Goal: Complete application form: Complete application form

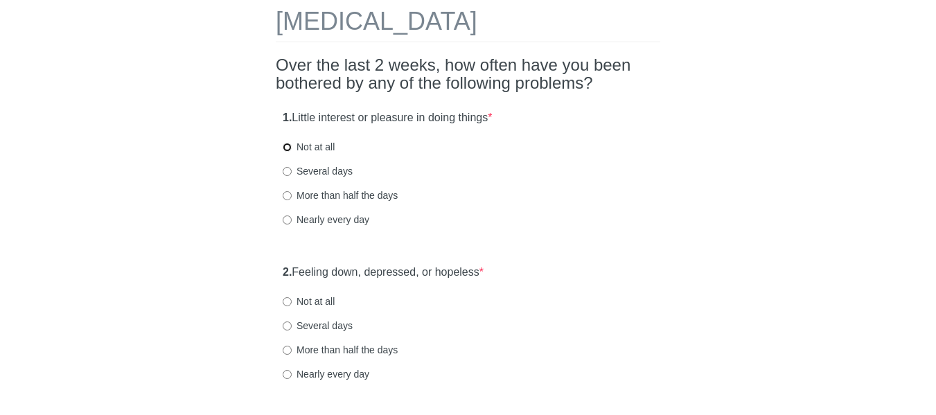
click at [289, 148] on input "Not at all" at bounding box center [287, 147] width 9 height 9
radio input "true"
click at [288, 173] on input "Several days" at bounding box center [287, 171] width 9 height 9
radio input "true"
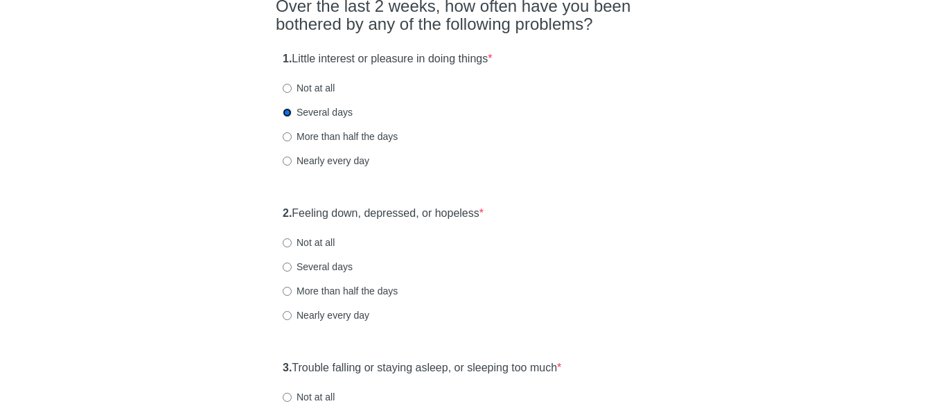
scroll to position [208, 0]
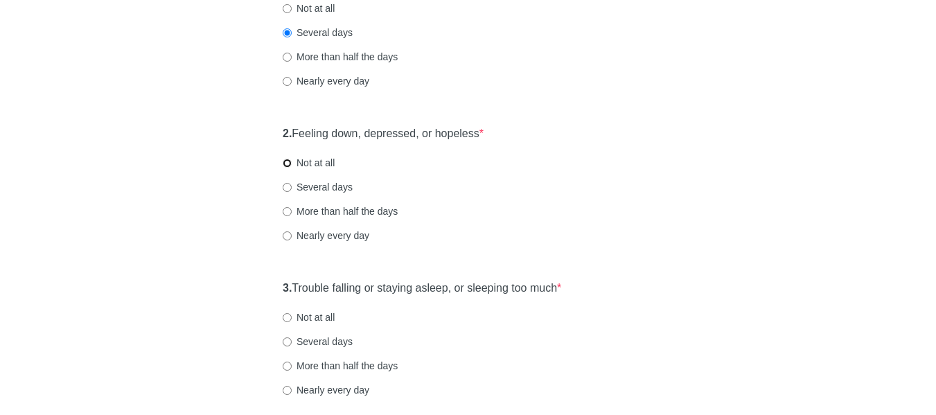
click at [285, 162] on input "Not at all" at bounding box center [287, 163] width 9 height 9
radio input "true"
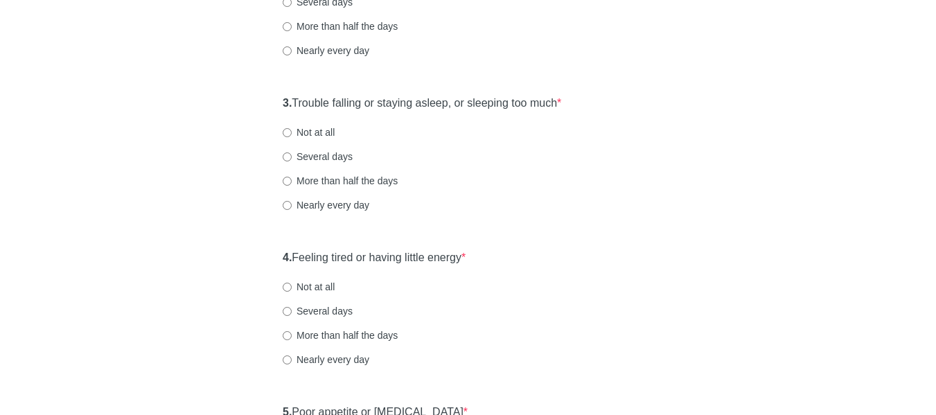
scroll to position [416, 0]
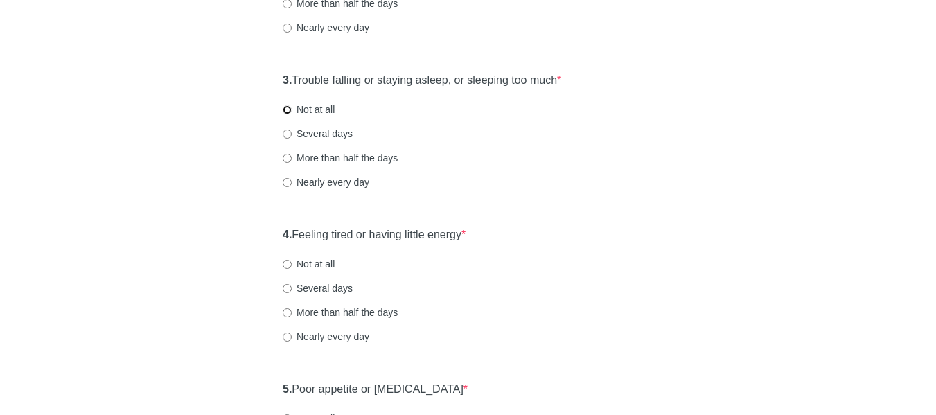
click at [287, 111] on input "Not at all" at bounding box center [287, 109] width 9 height 9
radio input "true"
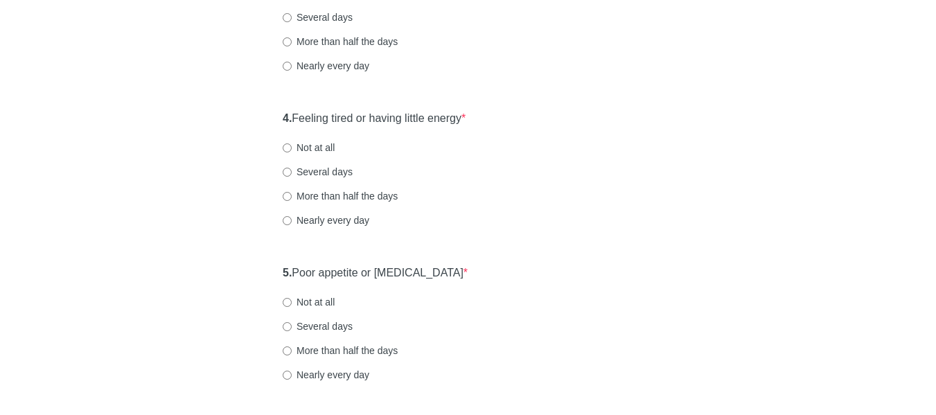
scroll to position [554, 0]
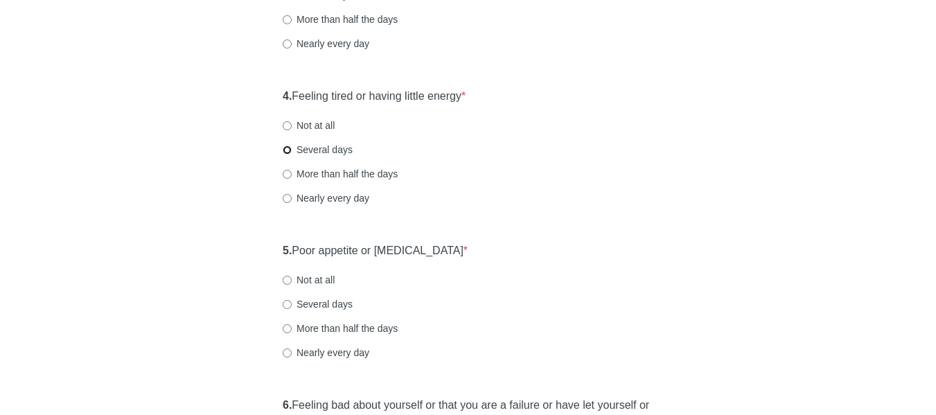
click at [291, 150] on input "Several days" at bounding box center [287, 149] width 9 height 9
radio input "true"
click at [274, 248] on div "[MEDICAL_DATA] Over the last 2 weeks, how often have you been bothered by any o…" at bounding box center [467, 283] width 405 height 1576
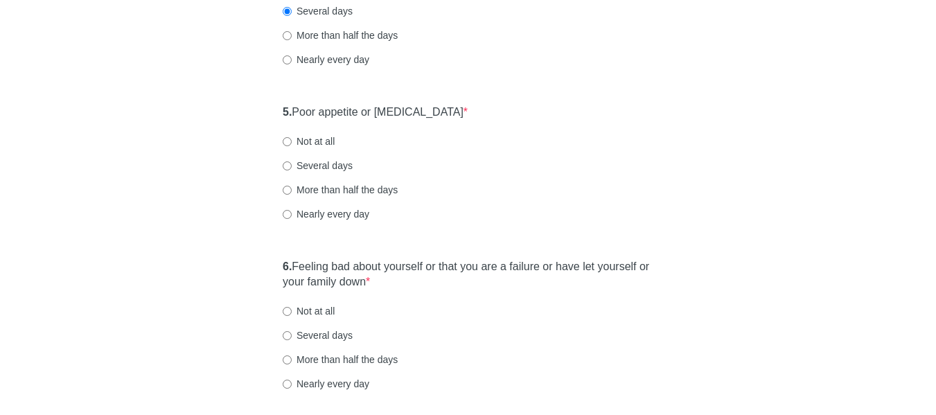
scroll to position [762, 0]
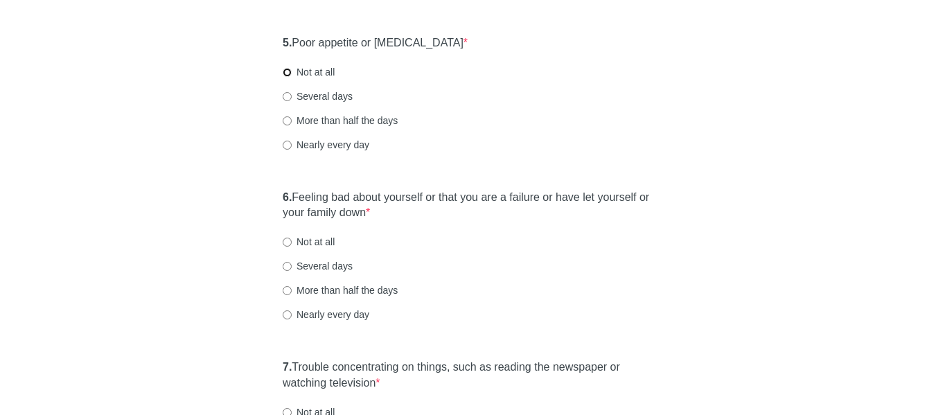
click at [286, 72] on input "Not at all" at bounding box center [287, 72] width 9 height 9
radio input "true"
click at [269, 201] on div "[MEDICAL_DATA] Over the last 2 weeks, how often have you been bothered by any o…" at bounding box center [467, 75] width 405 height 1576
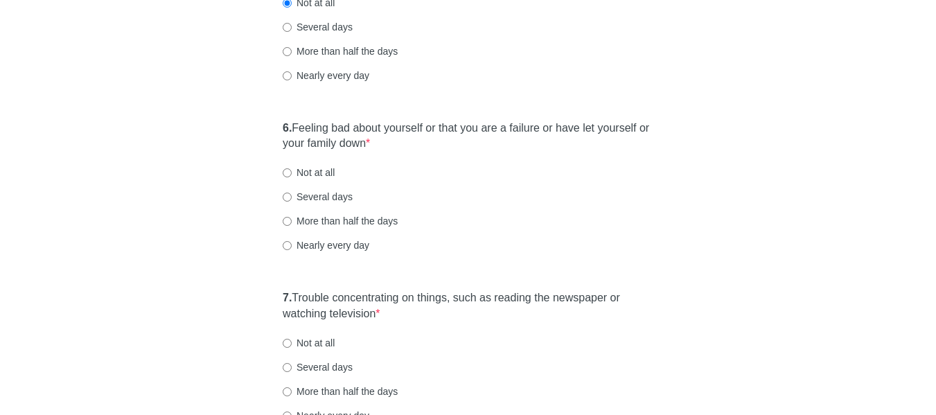
scroll to position [900, 0]
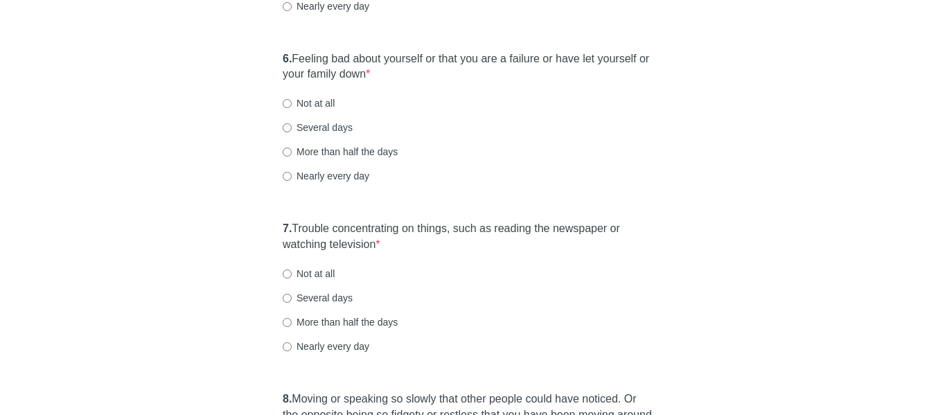
click at [281, 105] on div "6. Feeling bad about yourself or that you are a failure or have let yourself or…" at bounding box center [468, 124] width 384 height 160
click at [284, 103] on input "Not at all" at bounding box center [287, 103] width 9 height 9
radio input "true"
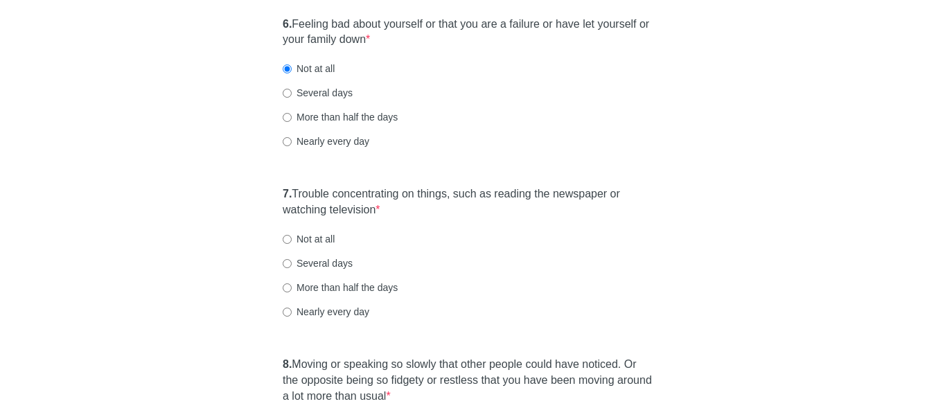
scroll to position [970, 0]
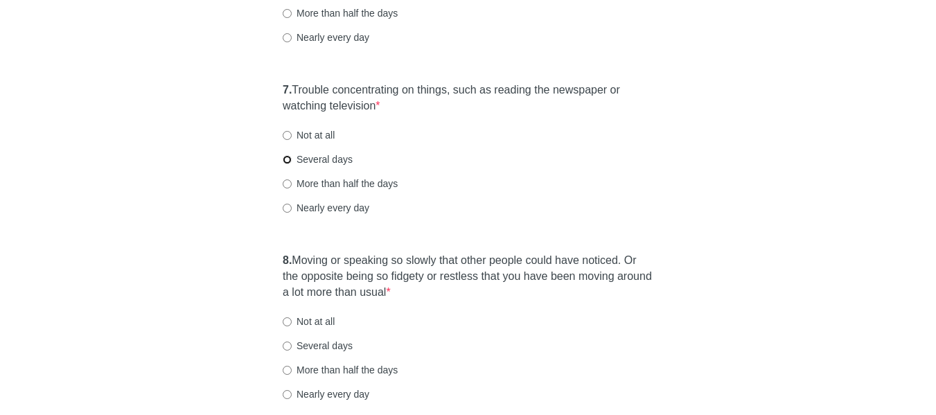
click at [290, 159] on input "Several days" at bounding box center [287, 159] width 9 height 9
radio input "true"
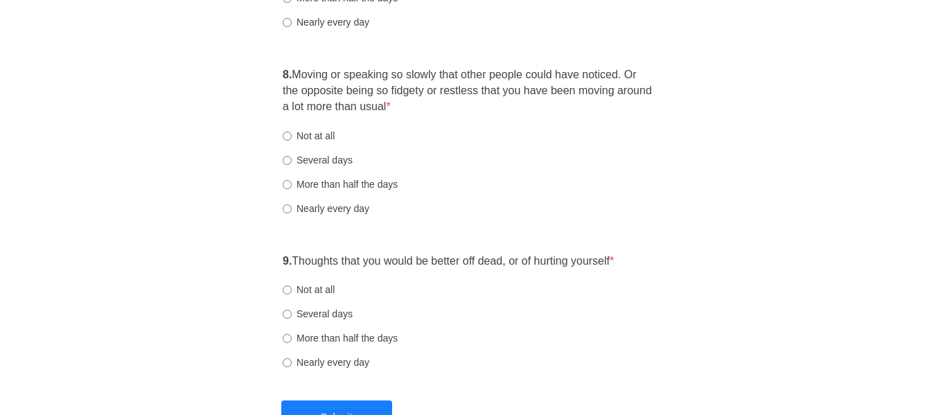
scroll to position [1247, 0]
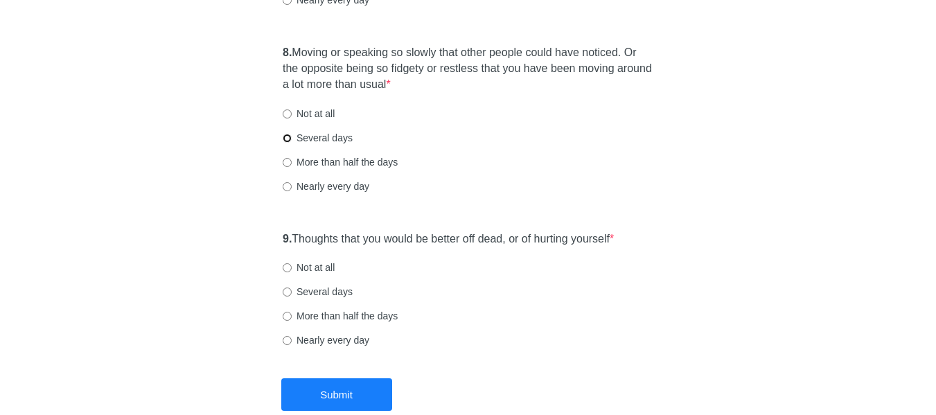
click at [289, 136] on input "Several days" at bounding box center [287, 138] width 9 height 9
radio input "true"
drag, startPoint x: 268, startPoint y: 240, endPoint x: 273, endPoint y: 233, distance: 9.0
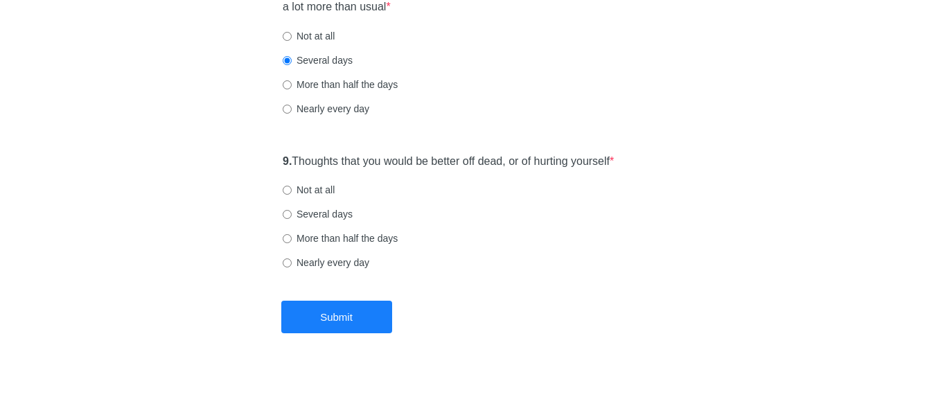
scroll to position [1326, 0]
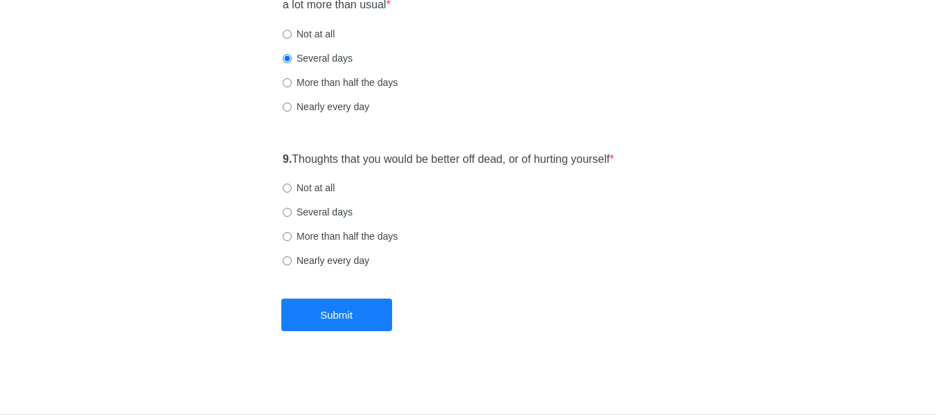
click at [285, 188] on input "Not at all" at bounding box center [287, 188] width 9 height 9
radio input "true"
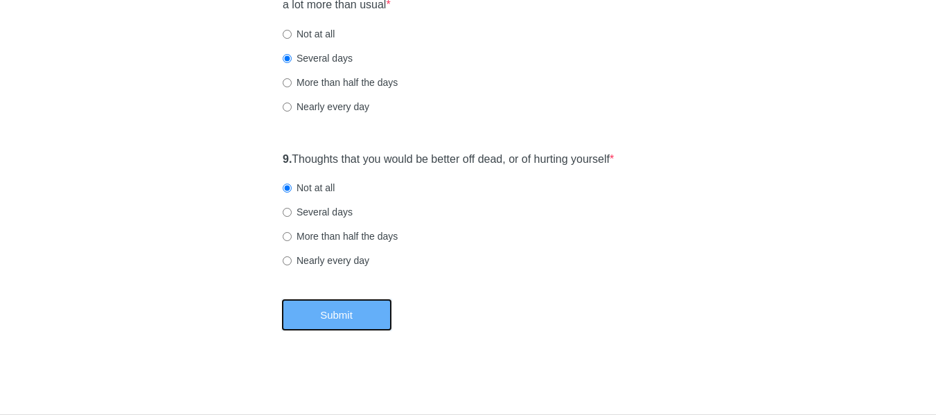
click at [351, 303] on button "Submit" at bounding box center [336, 315] width 111 height 33
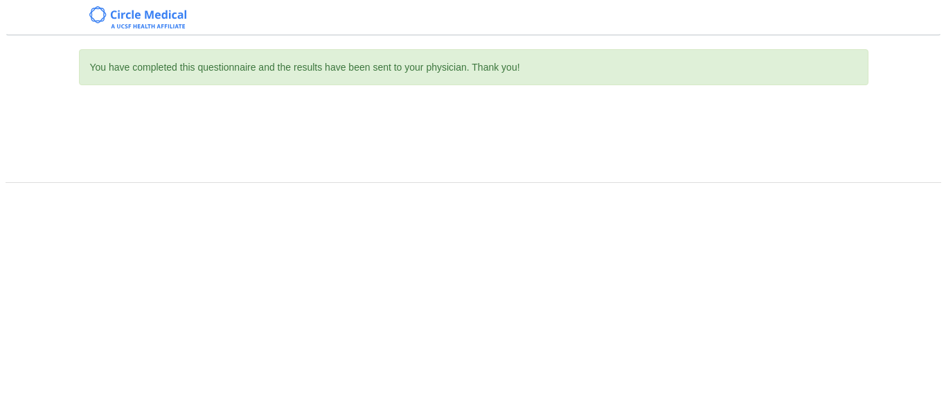
scroll to position [0, 0]
